Goal: Information Seeking & Learning: Learn about a topic

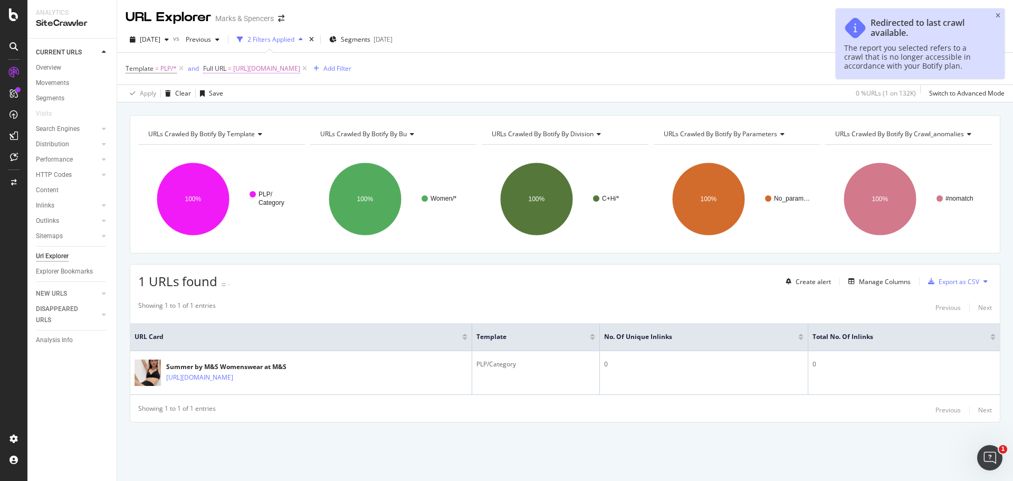
click at [300, 65] on span "https://www.marksandspencer.com/l/women/womens-anything-but-ordinary" at bounding box center [266, 68] width 67 height 15
click at [235, 90] on span "Equal to" at bounding box center [225, 93] width 24 height 9
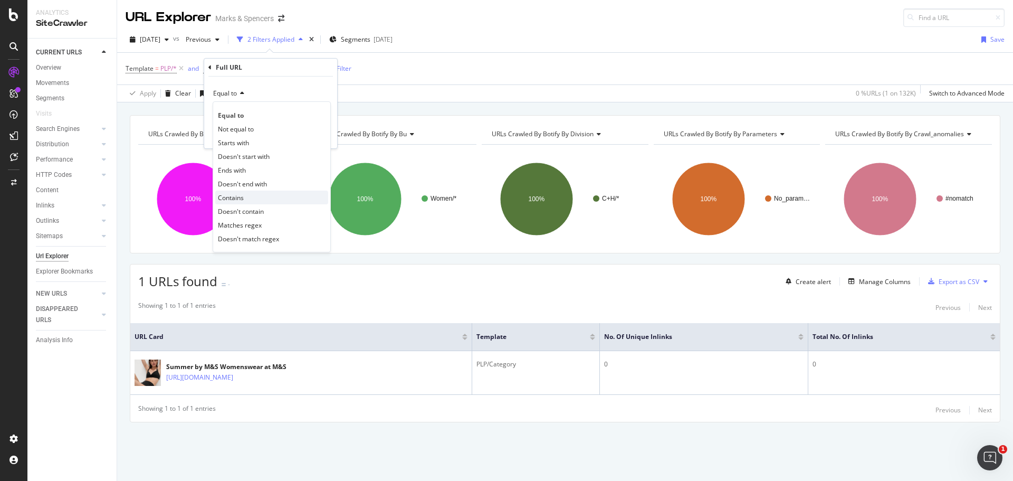
click at [235, 198] on span "Contains" at bounding box center [231, 197] width 26 height 9
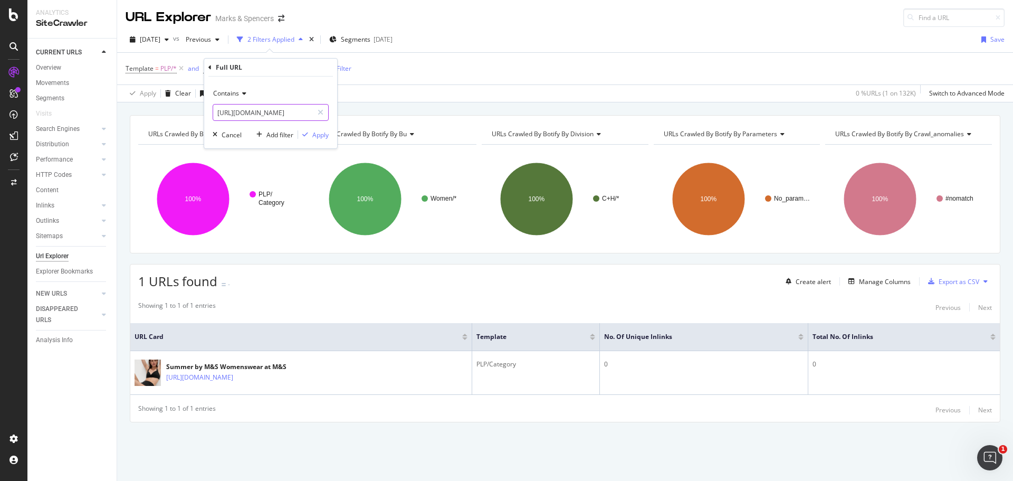
click at [249, 110] on input "https://www.marksandspencer.com/l/women/womens-anything-but-ordinary" at bounding box center [263, 112] width 100 height 17
paste input "brands/"
type input "https://www.marksandspencer.com/l/brands/"
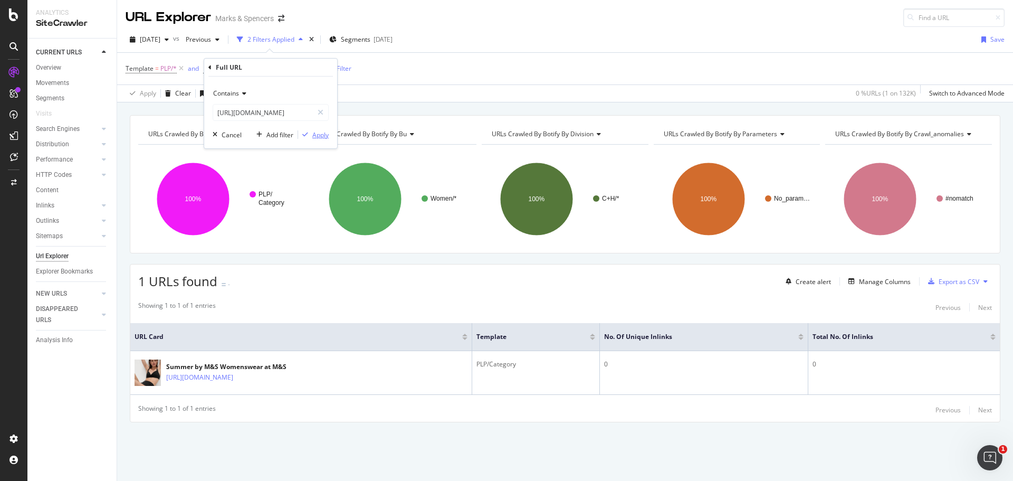
click at [321, 136] on div "Apply" at bounding box center [320, 134] width 16 height 9
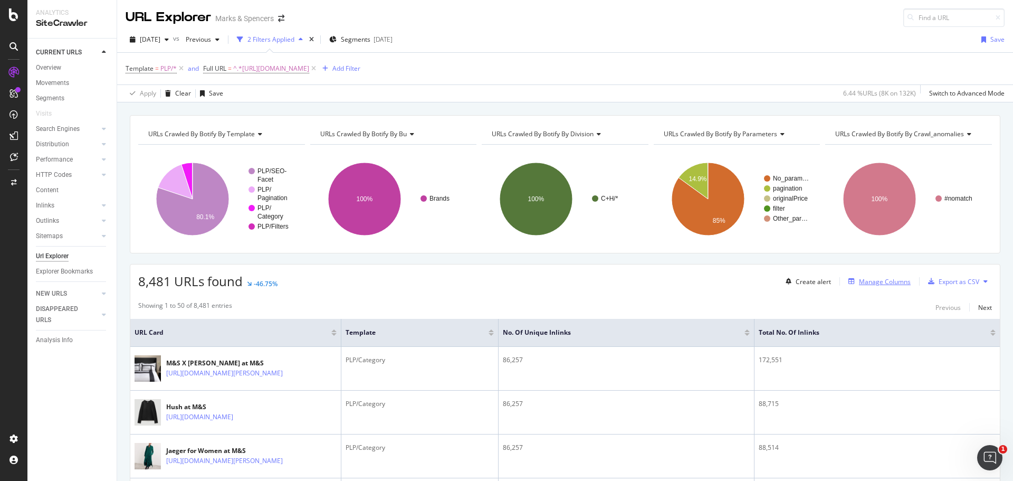
click at [889, 284] on div "Manage Columns" at bounding box center [885, 281] width 52 height 9
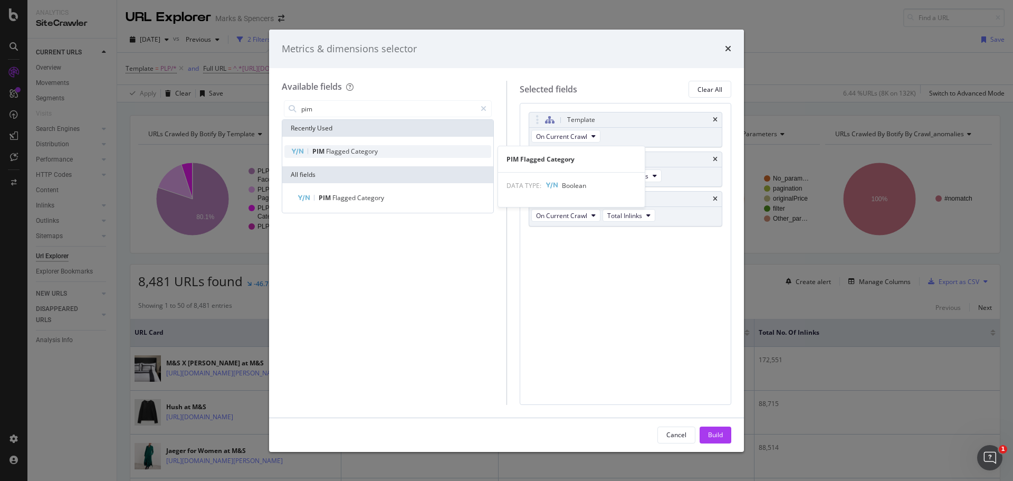
type input "pim"
click at [332, 153] on span "Flagged" at bounding box center [338, 151] width 25 height 9
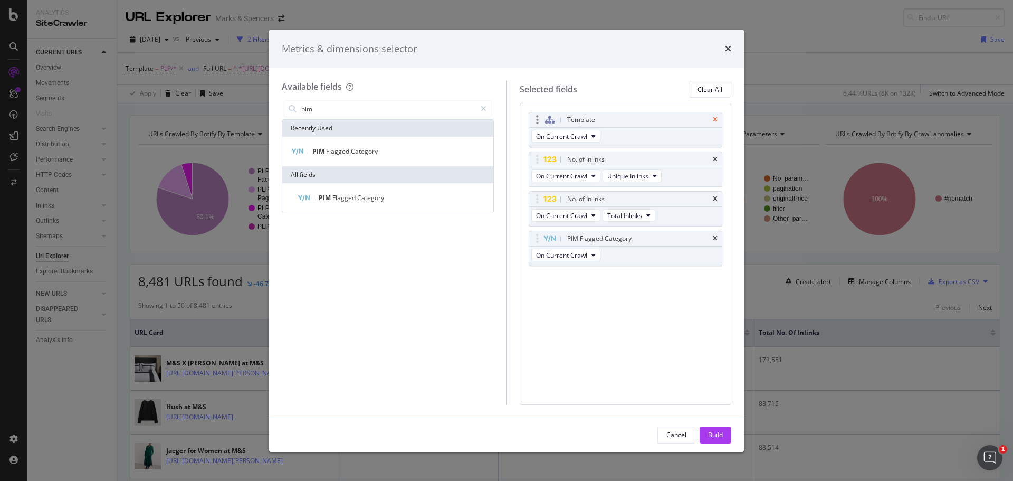
click at [714, 122] on icon "times" at bounding box center [715, 120] width 5 height 6
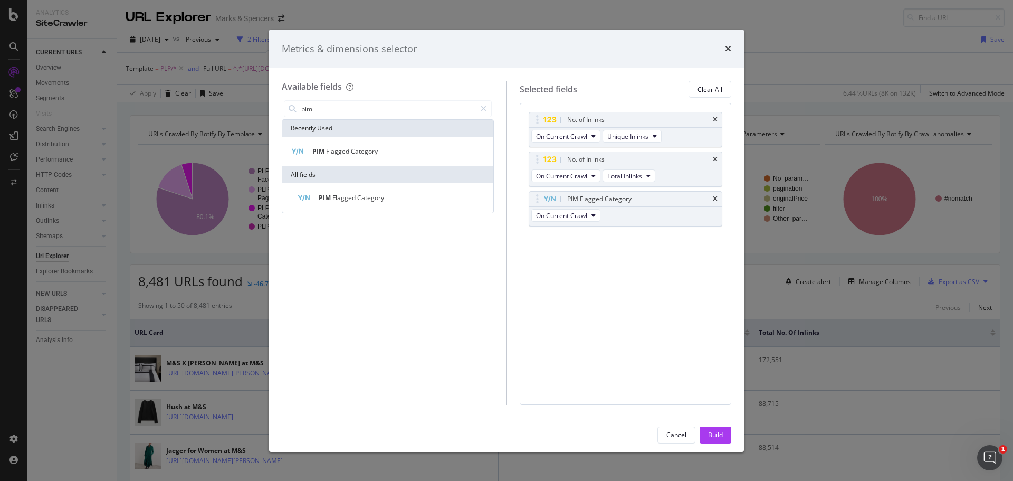
click at [714, 122] on icon "times" at bounding box center [715, 120] width 5 height 6
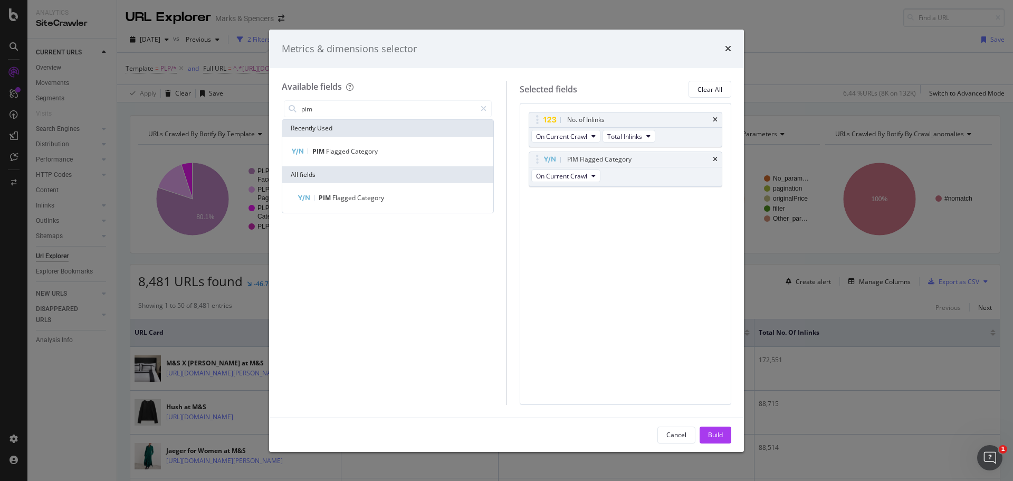
click at [714, 122] on icon "times" at bounding box center [715, 120] width 5 height 6
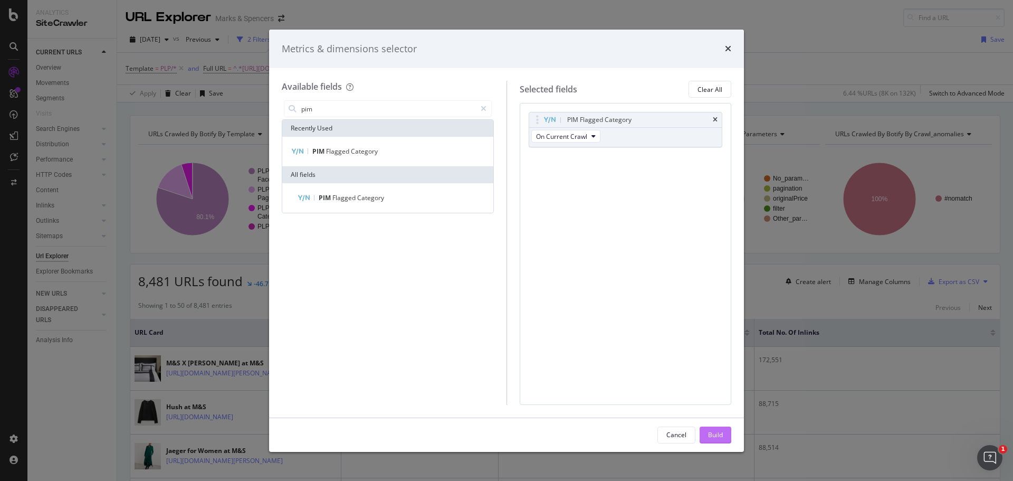
click at [709, 436] on div "Build" at bounding box center [715, 434] width 15 height 9
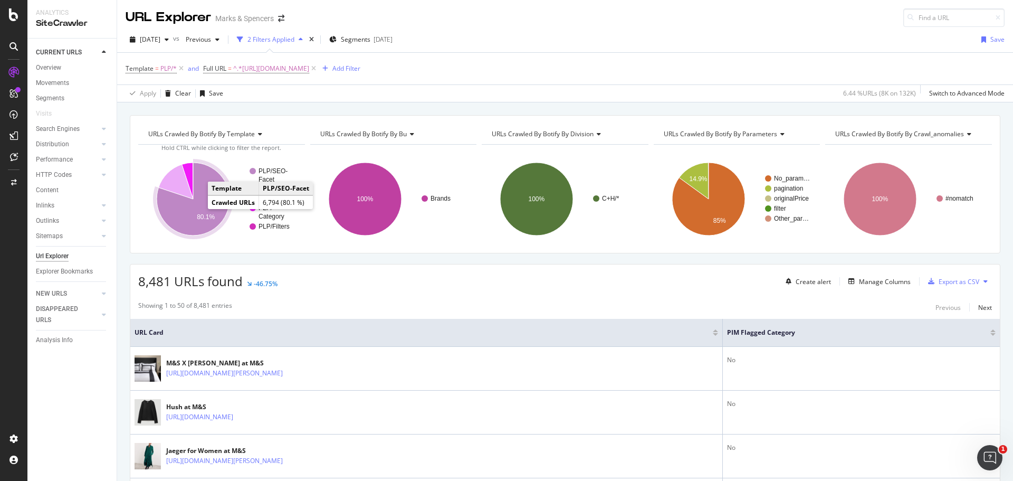
click at [185, 217] on icon "A chart." at bounding box center [193, 199] width 73 height 73
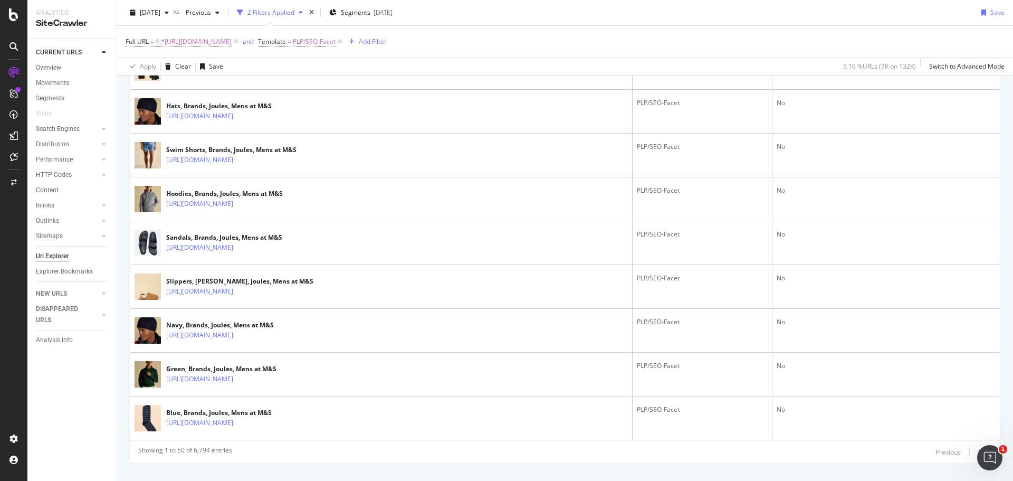
scroll to position [2117, 0]
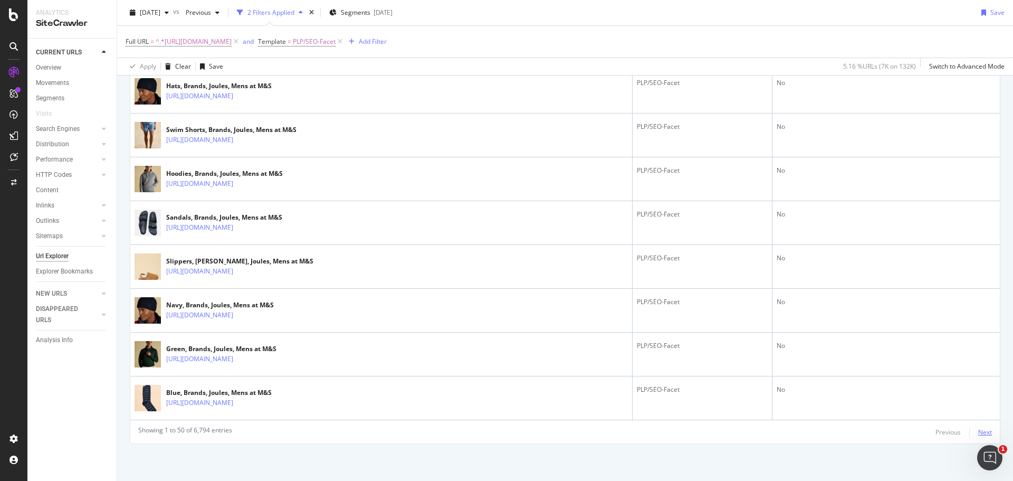
click at [978, 433] on div "Next" at bounding box center [985, 431] width 14 height 9
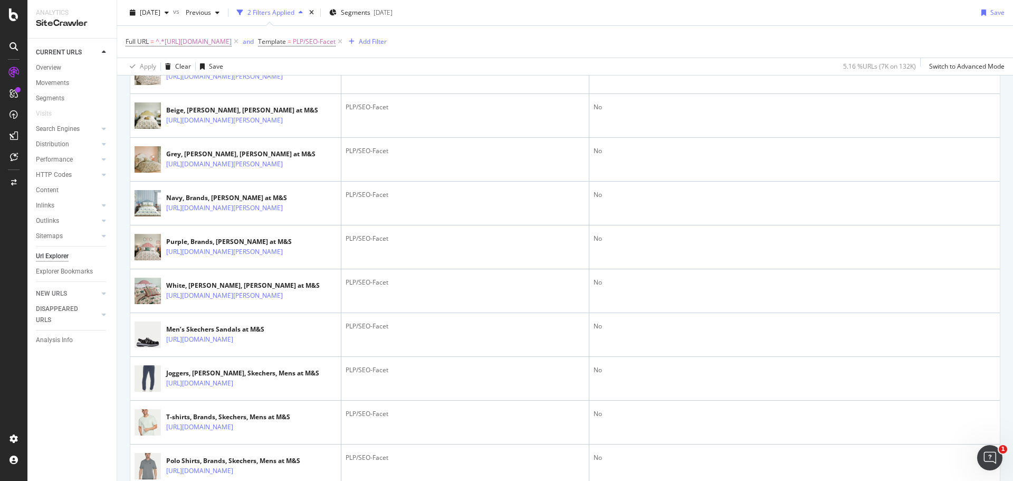
scroll to position [1812, 0]
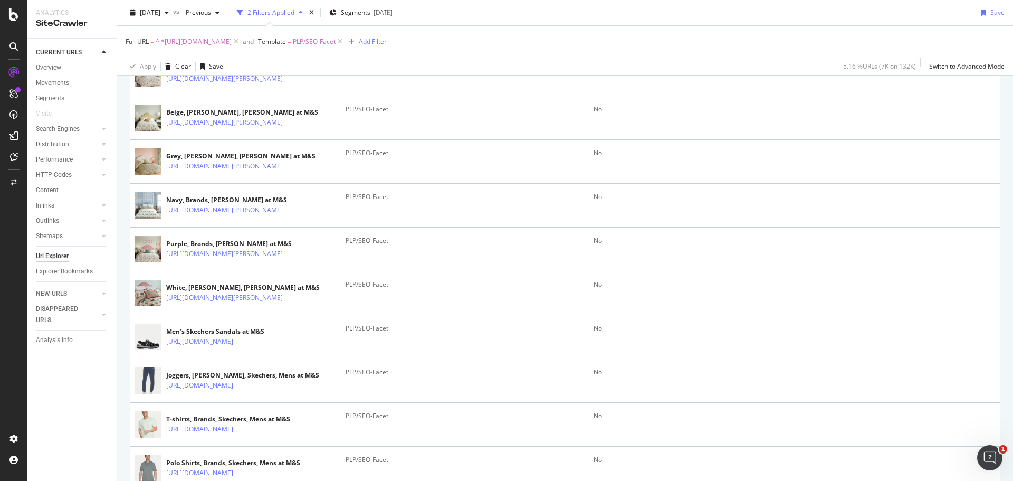
click at [293, 38] on icon at bounding box center [290, 35] width 6 height 6
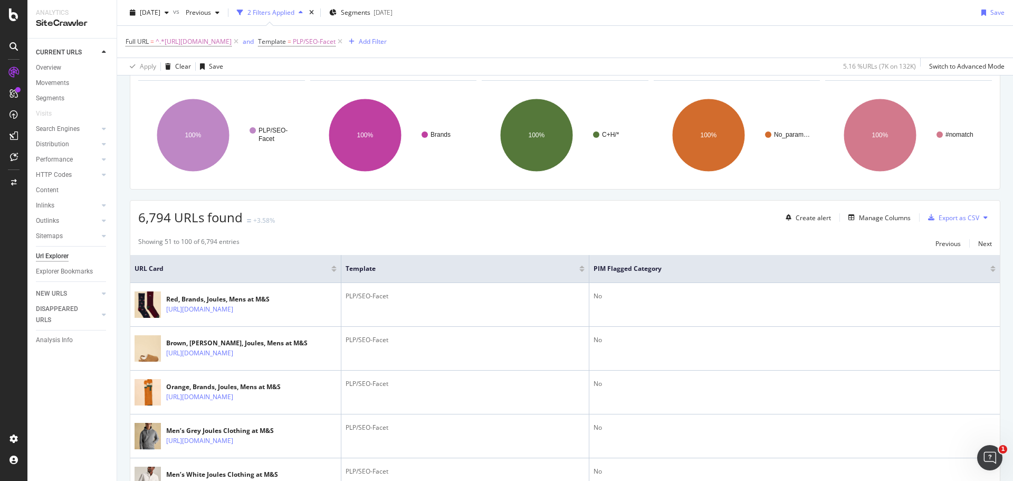
scroll to position [0, 0]
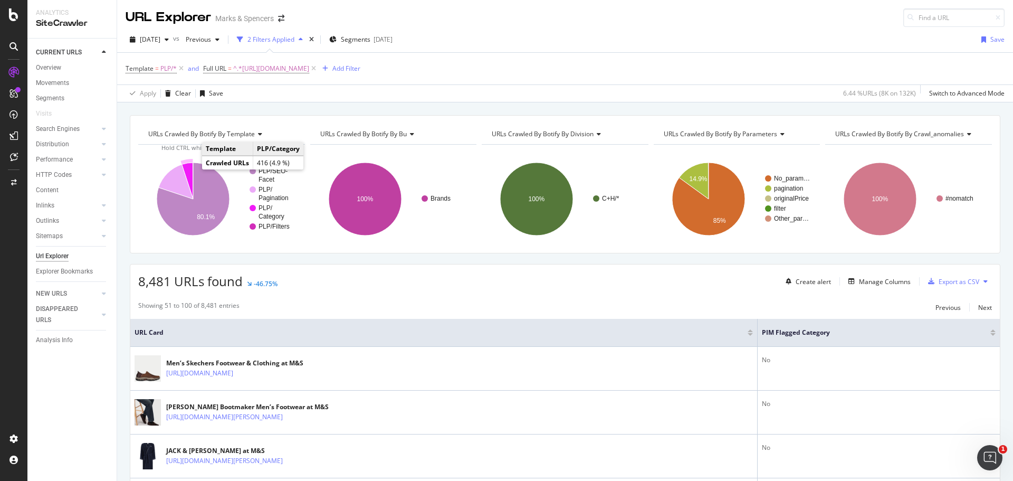
click at [186, 167] on icon "A chart." at bounding box center [187, 181] width 11 height 36
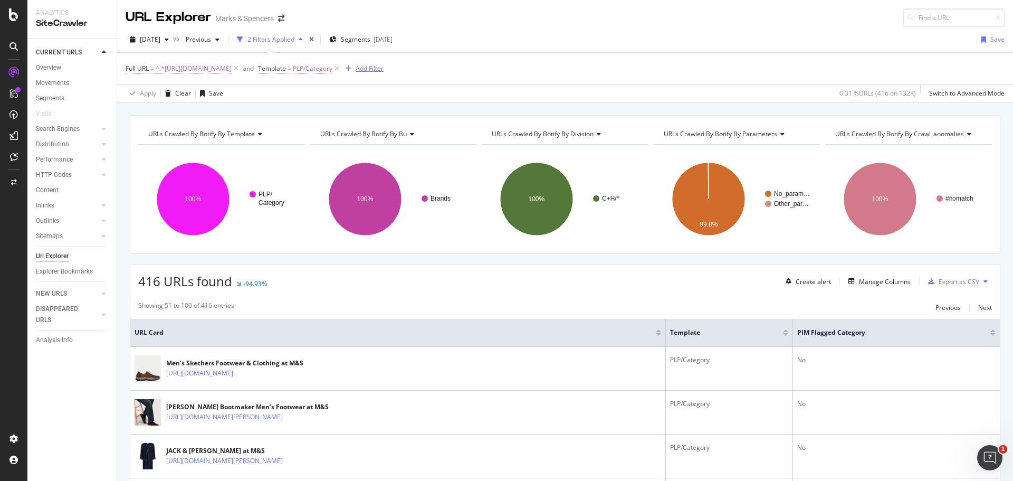
click at [384, 69] on div "Add Filter" at bounding box center [370, 68] width 28 height 9
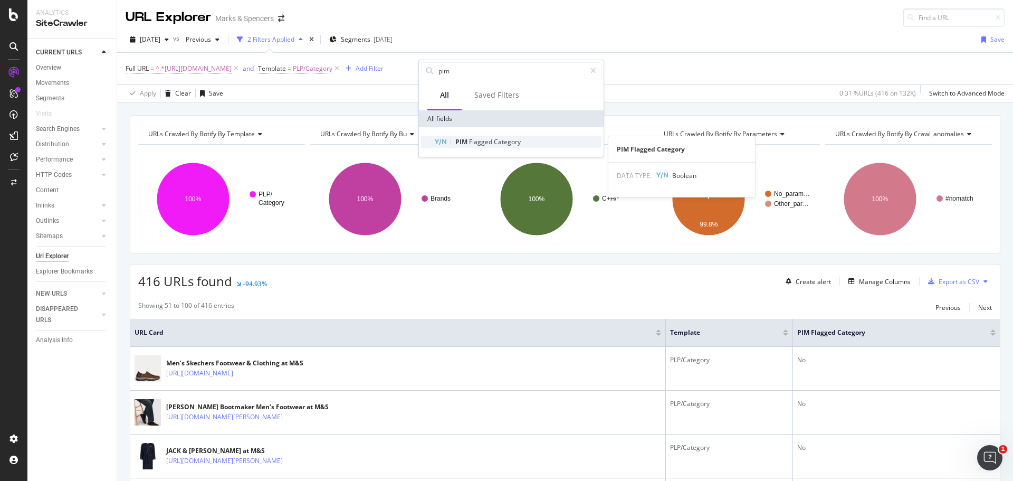
type input "pim"
click at [464, 142] on span "PIM" at bounding box center [462, 141] width 14 height 9
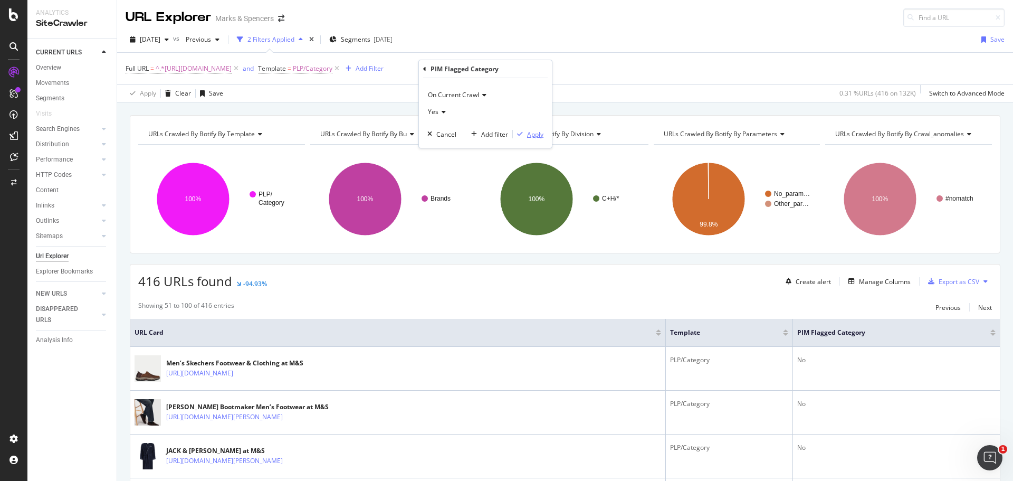
click at [534, 130] on div "Apply" at bounding box center [535, 134] width 16 height 9
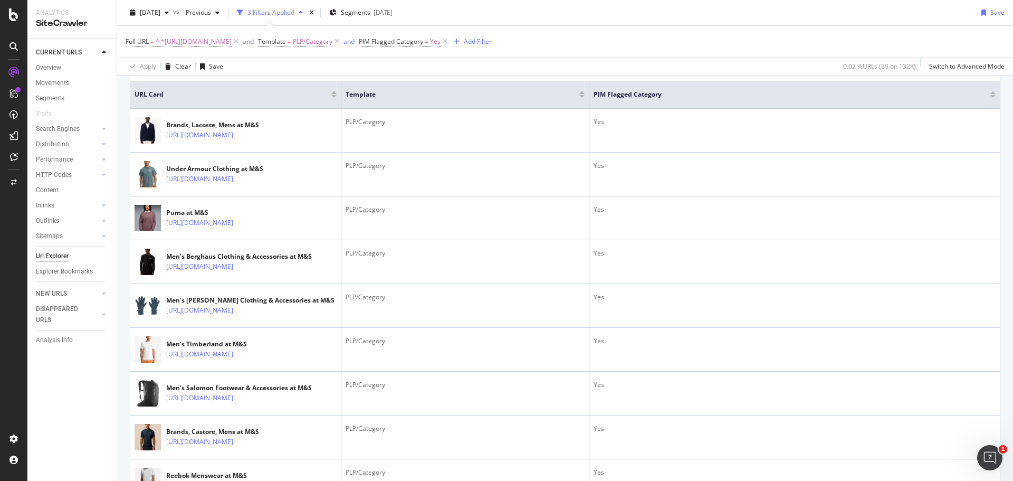
scroll to position [240, 0]
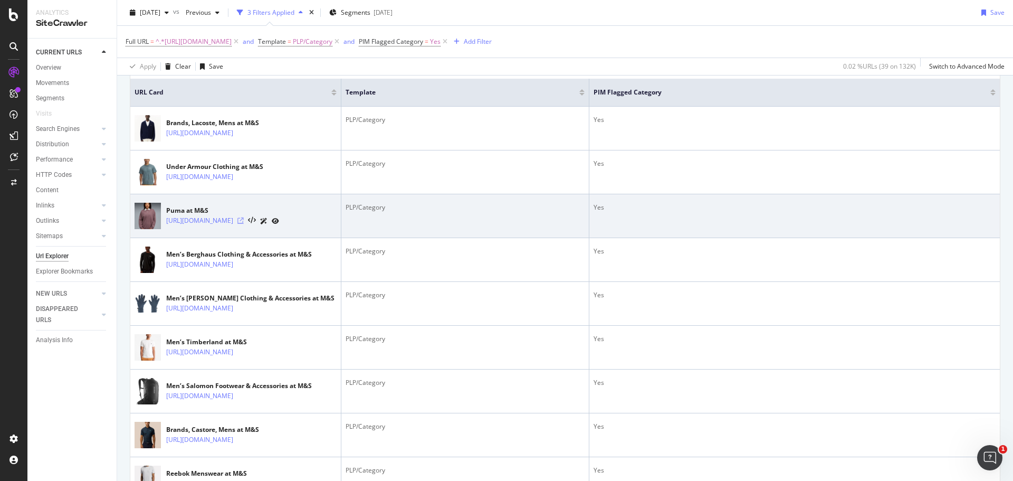
click at [244, 224] on icon at bounding box center [240, 220] width 6 height 6
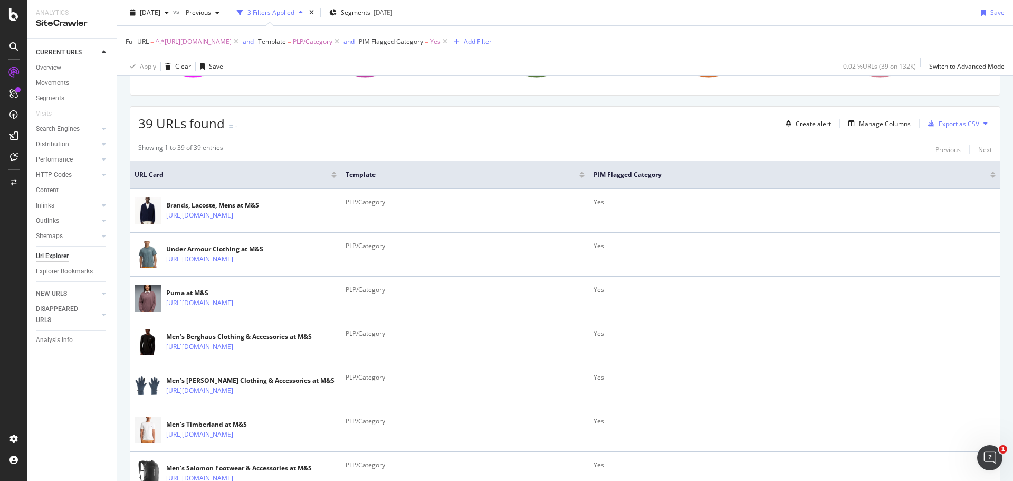
scroll to position [0, 0]
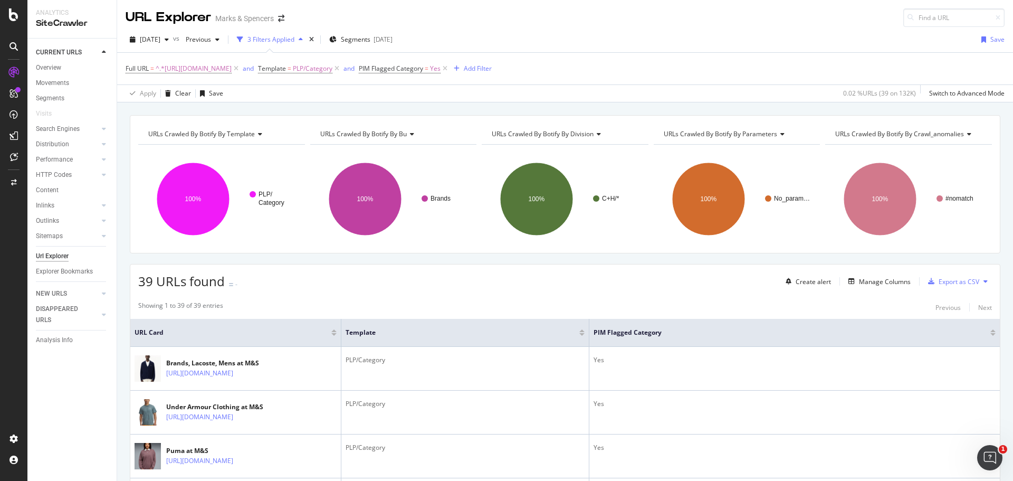
click at [450, 63] on span "PIM Flagged Category = Yes" at bounding box center [404, 68] width 91 height 15
click at [450, 70] on icon at bounding box center [445, 68] width 9 height 11
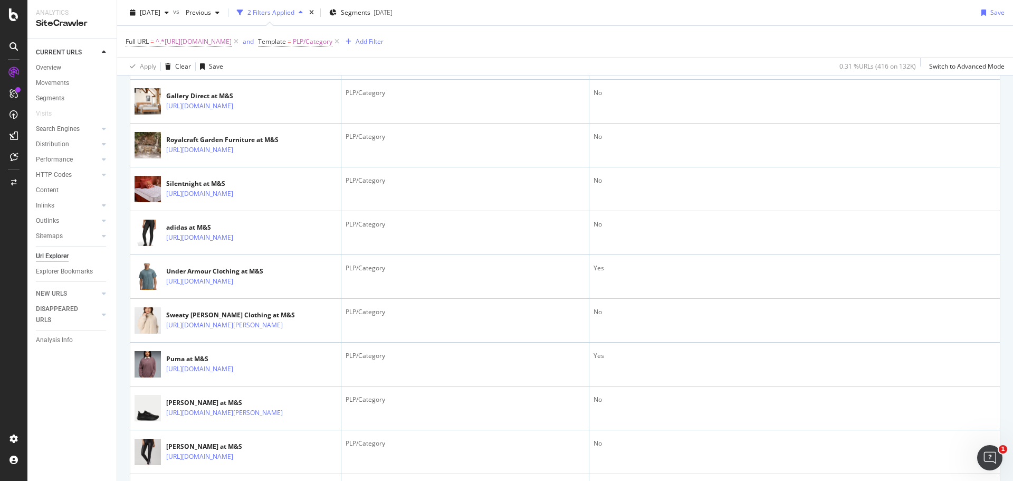
scroll to position [1012, 0]
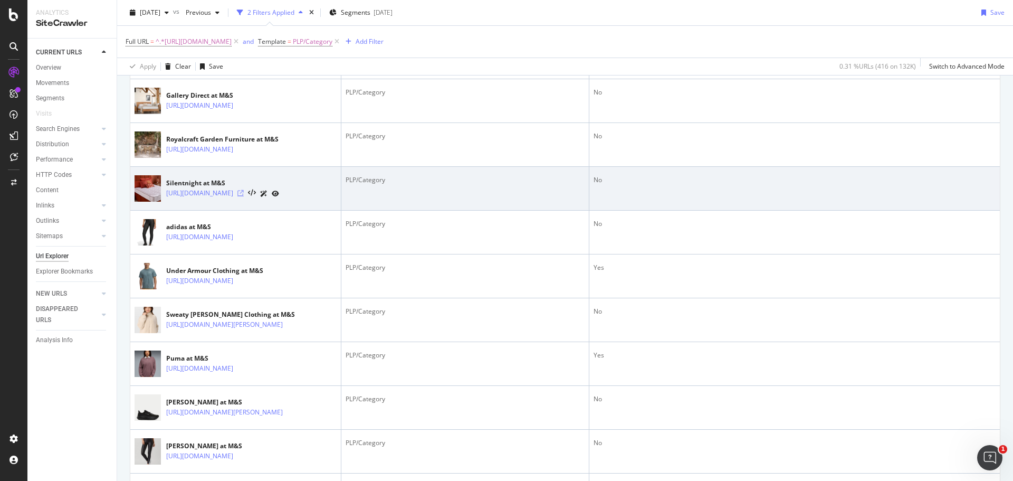
click at [244, 196] on icon at bounding box center [240, 193] width 6 height 6
